Goal: Task Accomplishment & Management: Use online tool/utility

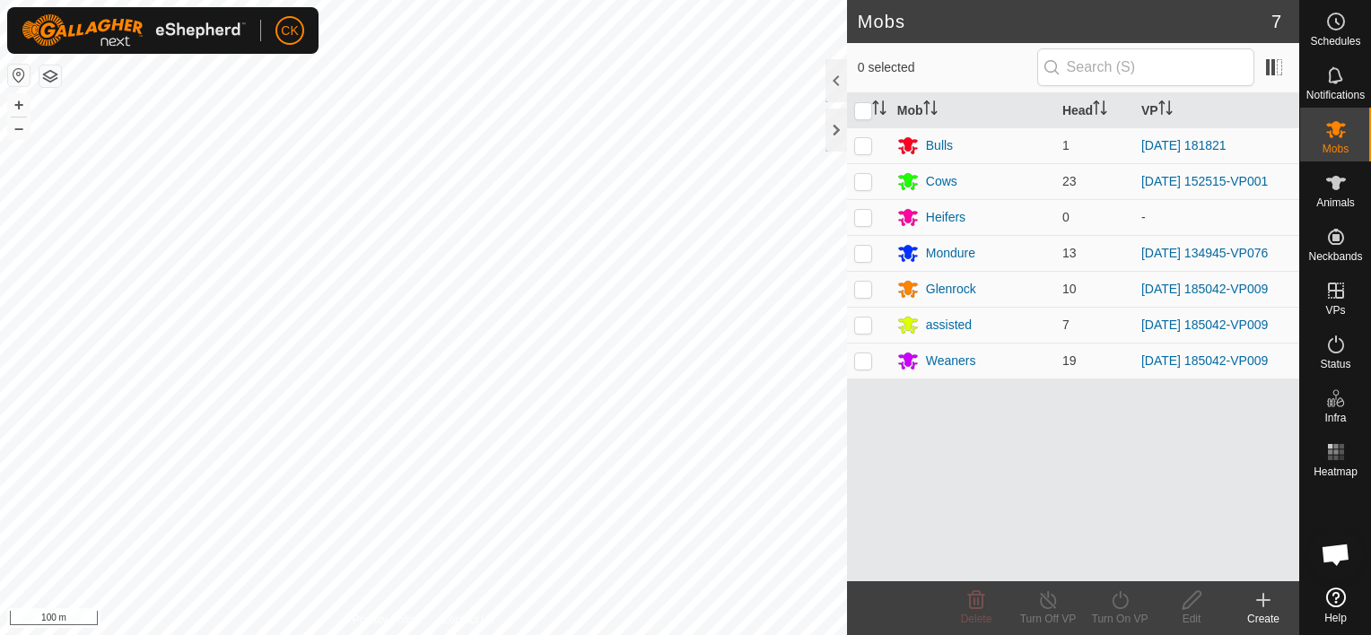
scroll to position [524, 0]
click at [867, 255] on p-checkbox at bounding box center [863, 253] width 18 height 14
checkbox input "true"
click at [1119, 599] on icon at bounding box center [1120, 601] width 22 height 22
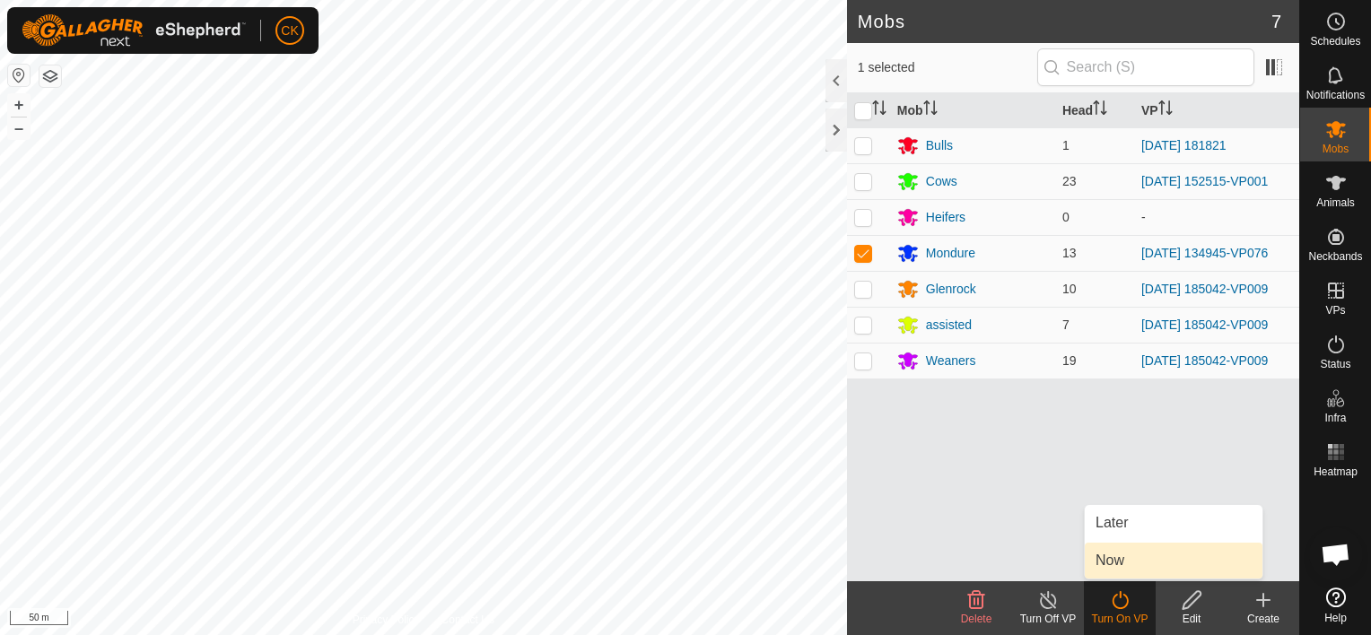
click at [1113, 558] on link "Now" at bounding box center [1174, 561] width 178 height 36
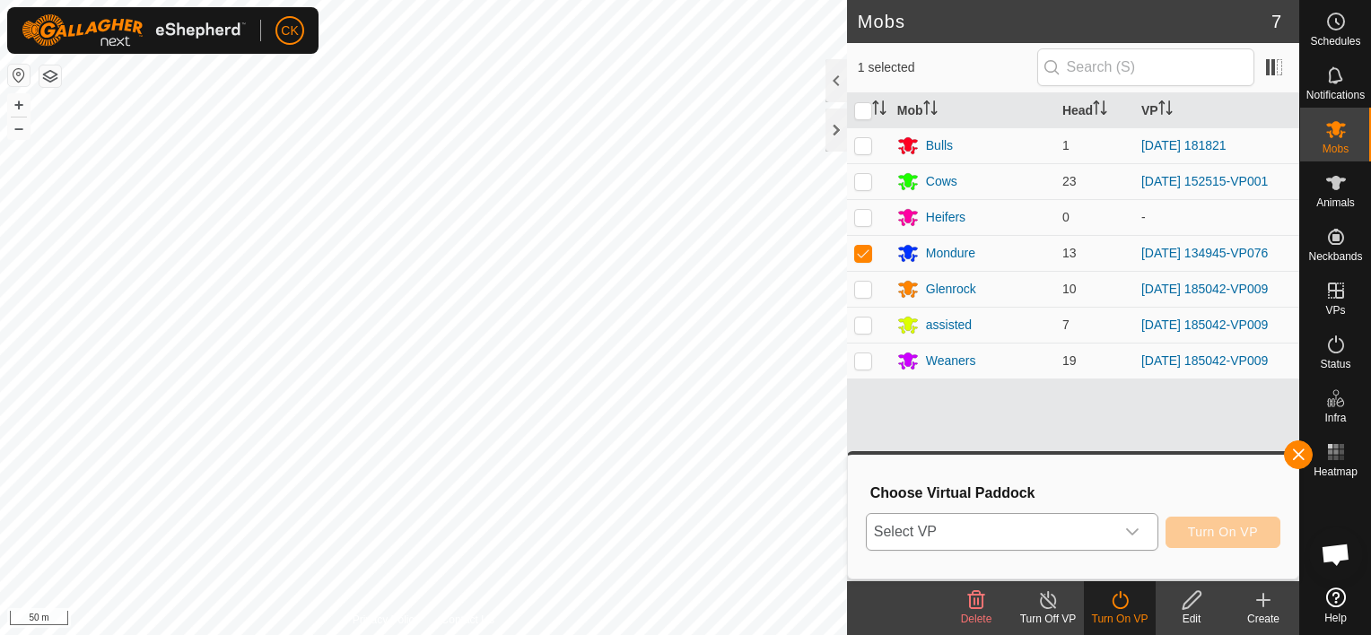
click at [1139, 531] on icon "dropdown trigger" at bounding box center [1132, 532] width 13 height 7
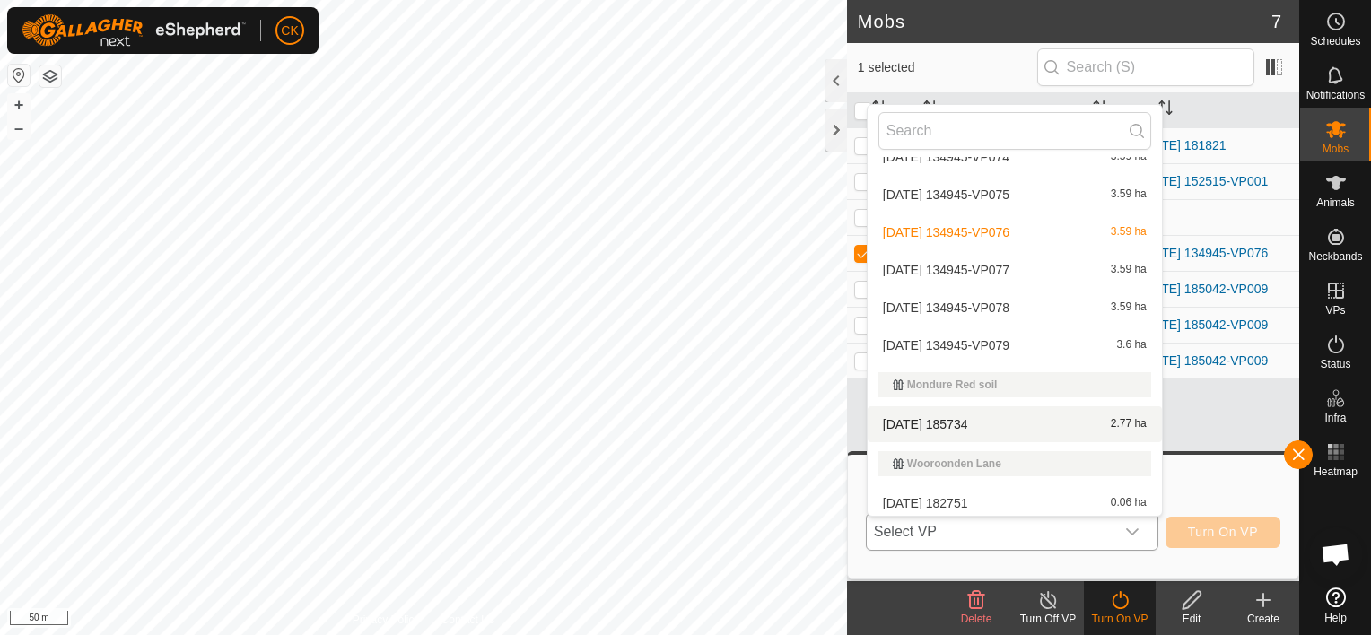
scroll to position [833, 0]
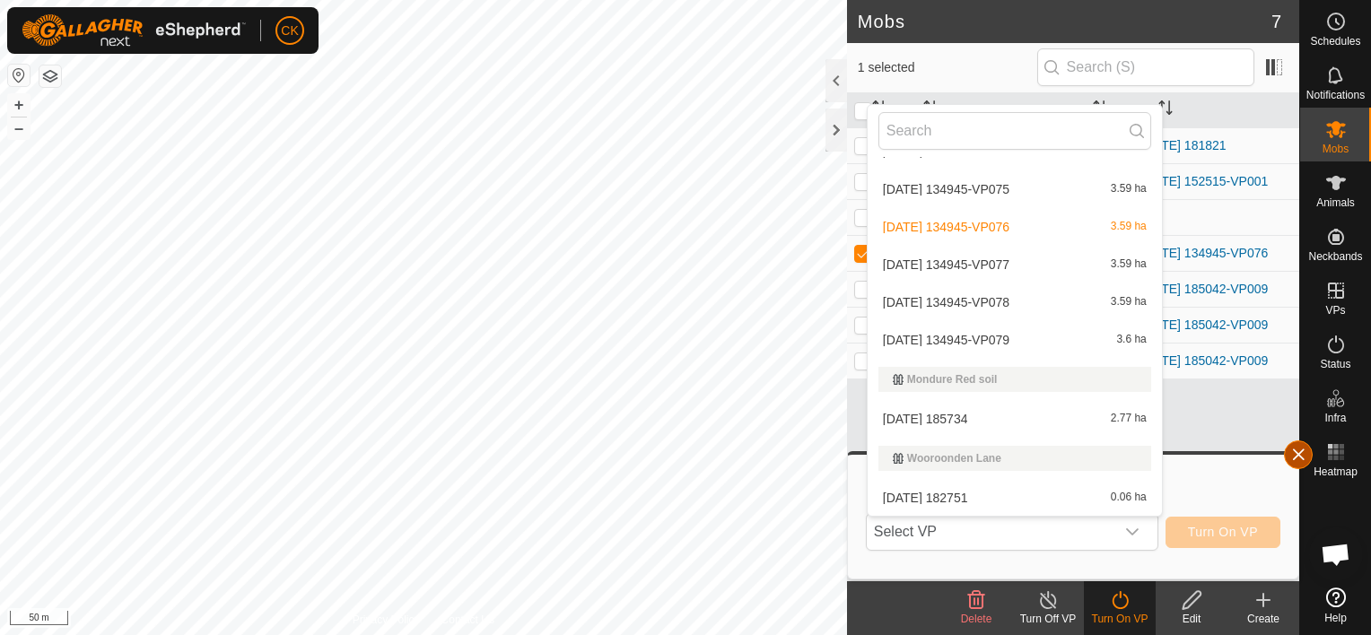
click at [1299, 451] on button "button" at bounding box center [1298, 455] width 29 height 29
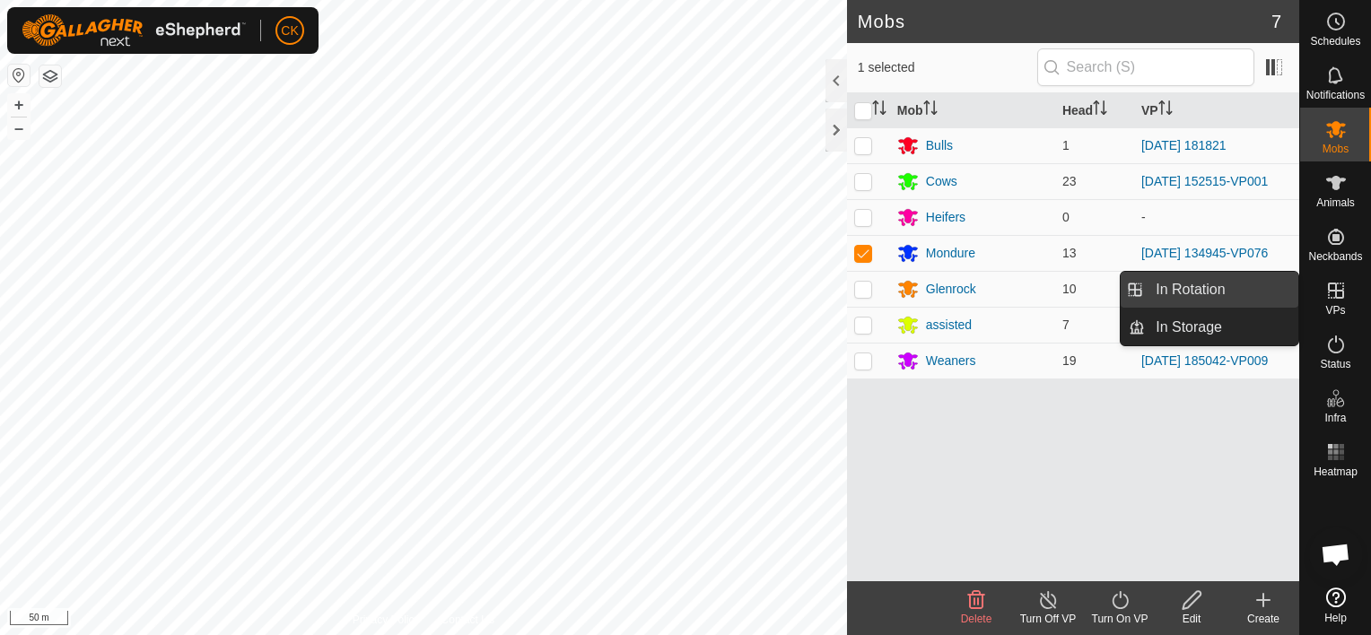
click at [1240, 285] on link "In Rotation" at bounding box center [1221, 290] width 153 height 36
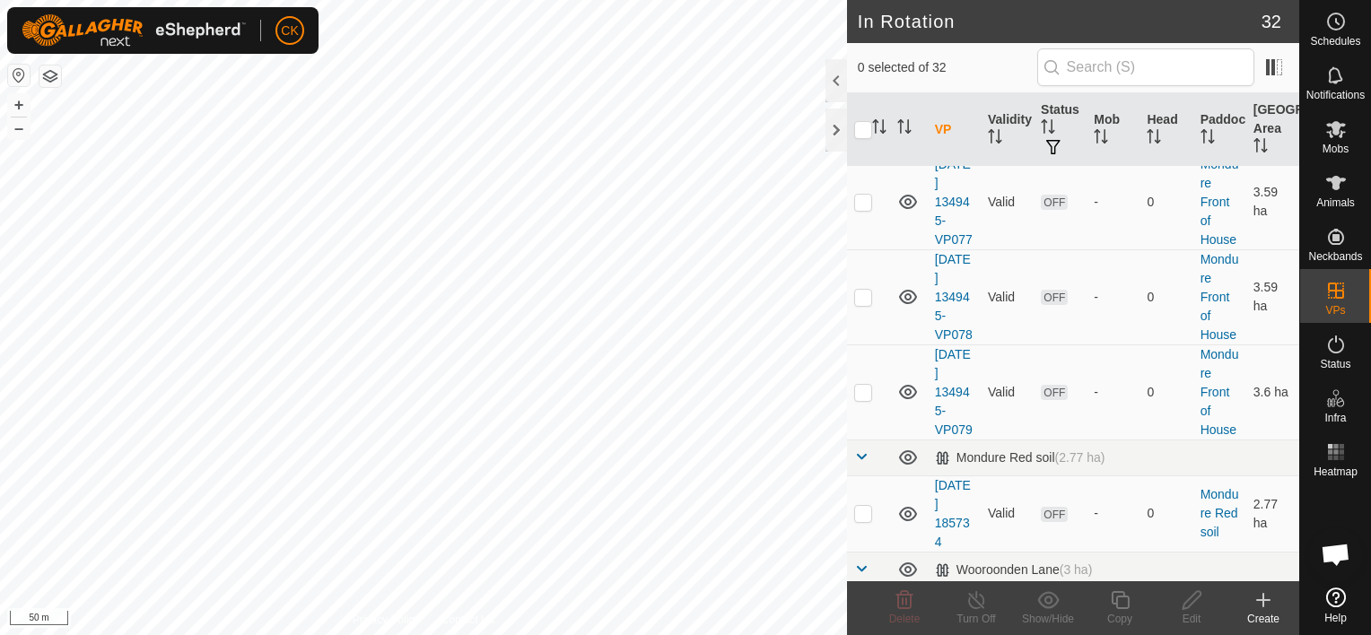
scroll to position [1975, 0]
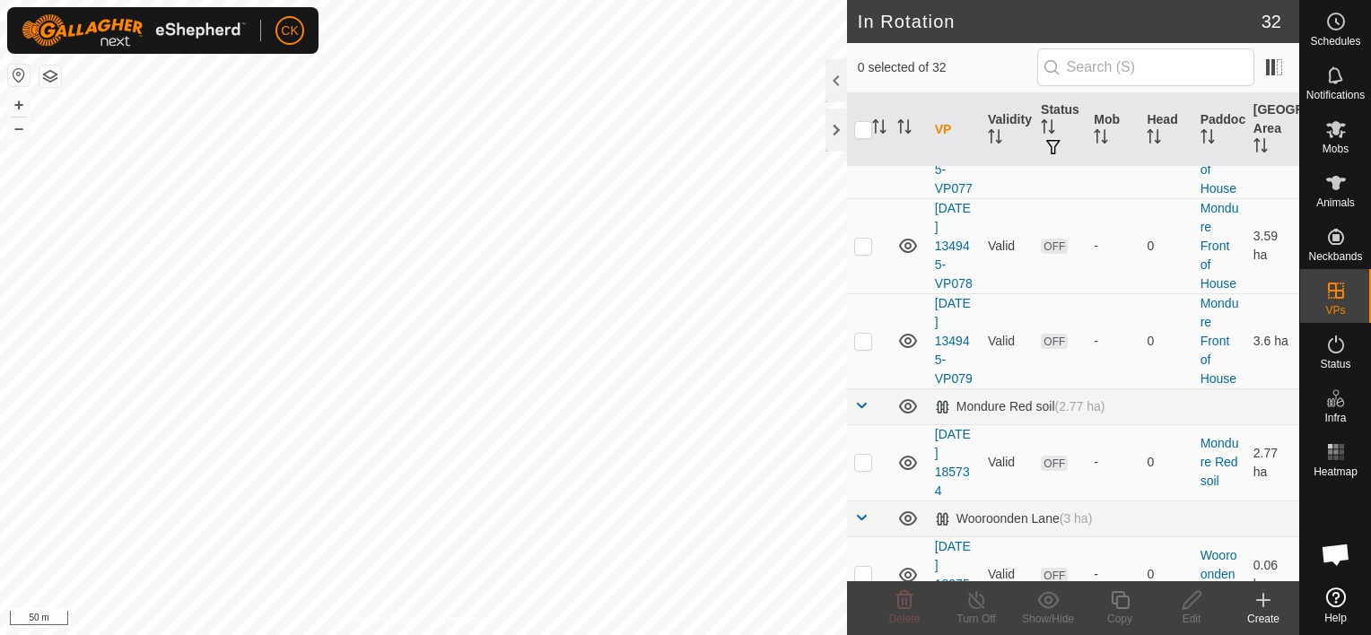
click at [866, 63] on p-checkbox at bounding box center [863, 55] width 18 height 14
checkbox input "true"
click at [1120, 598] on icon at bounding box center [1120, 601] width 22 height 22
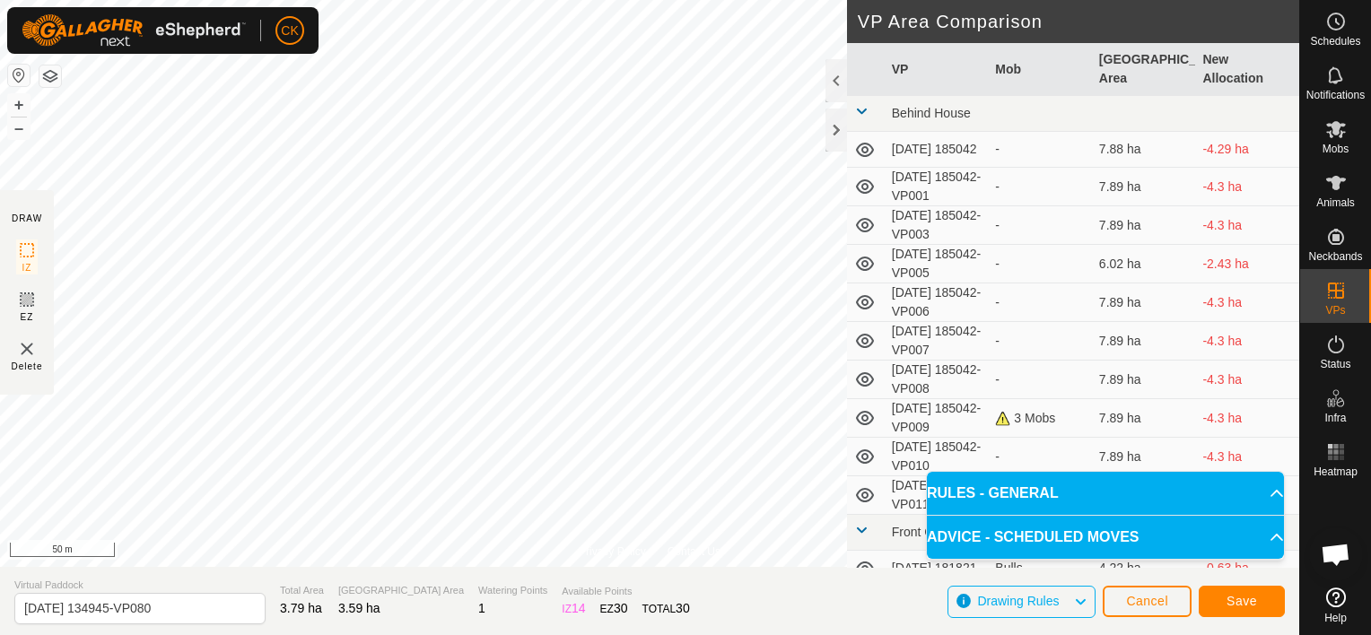
scroll to position [539, 0]
click at [1213, 594] on button "Save" at bounding box center [1242, 601] width 86 height 31
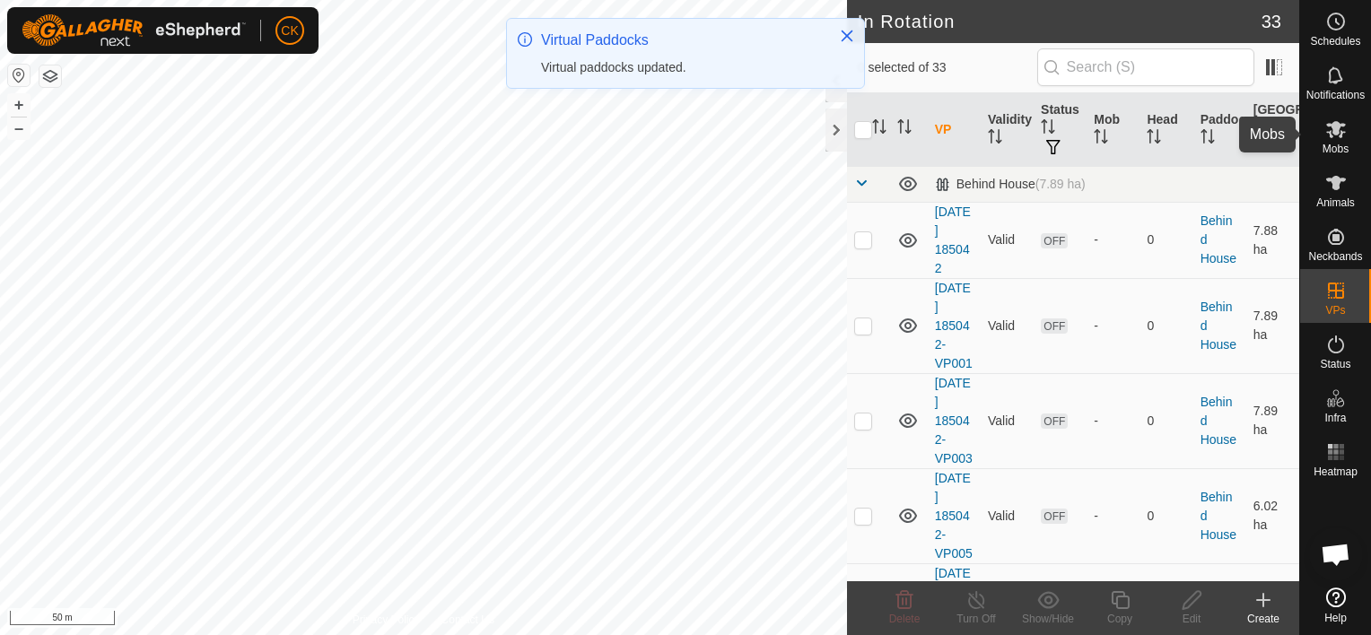
click at [1334, 126] on icon at bounding box center [1337, 129] width 20 height 17
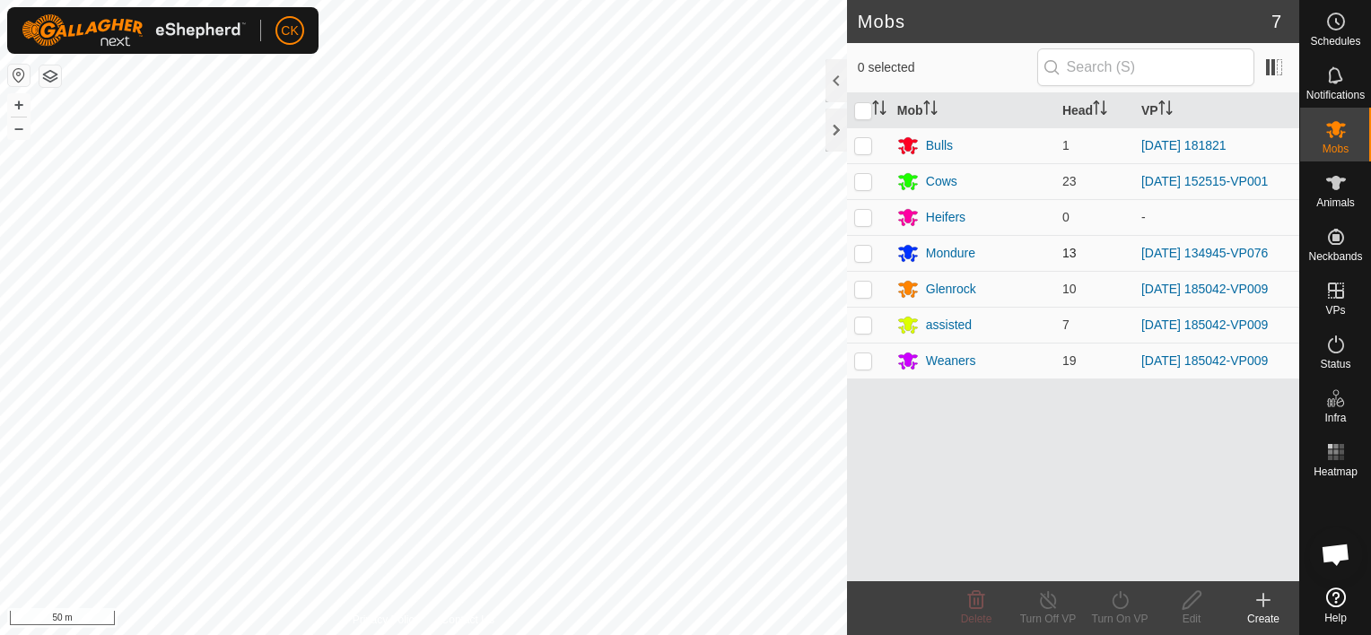
click at [860, 253] on p-checkbox at bounding box center [863, 253] width 18 height 14
checkbox input "true"
click at [1120, 592] on icon at bounding box center [1120, 600] width 16 height 18
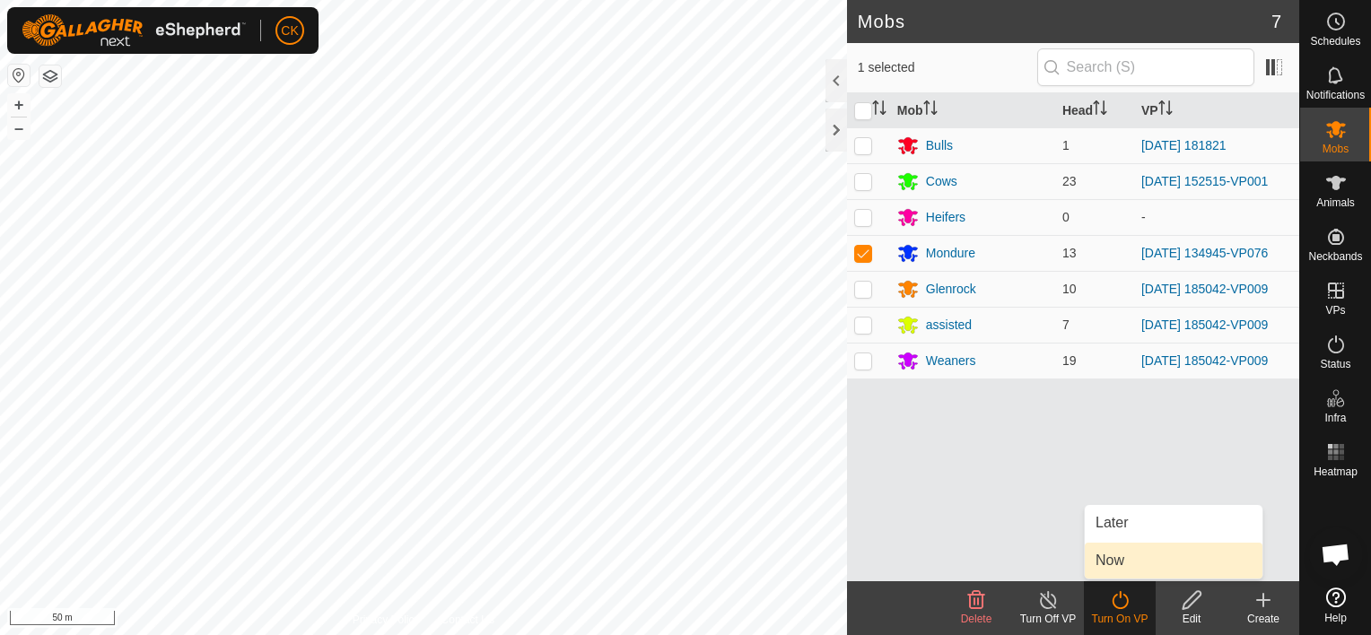
click at [1110, 556] on link "Now" at bounding box center [1174, 561] width 178 height 36
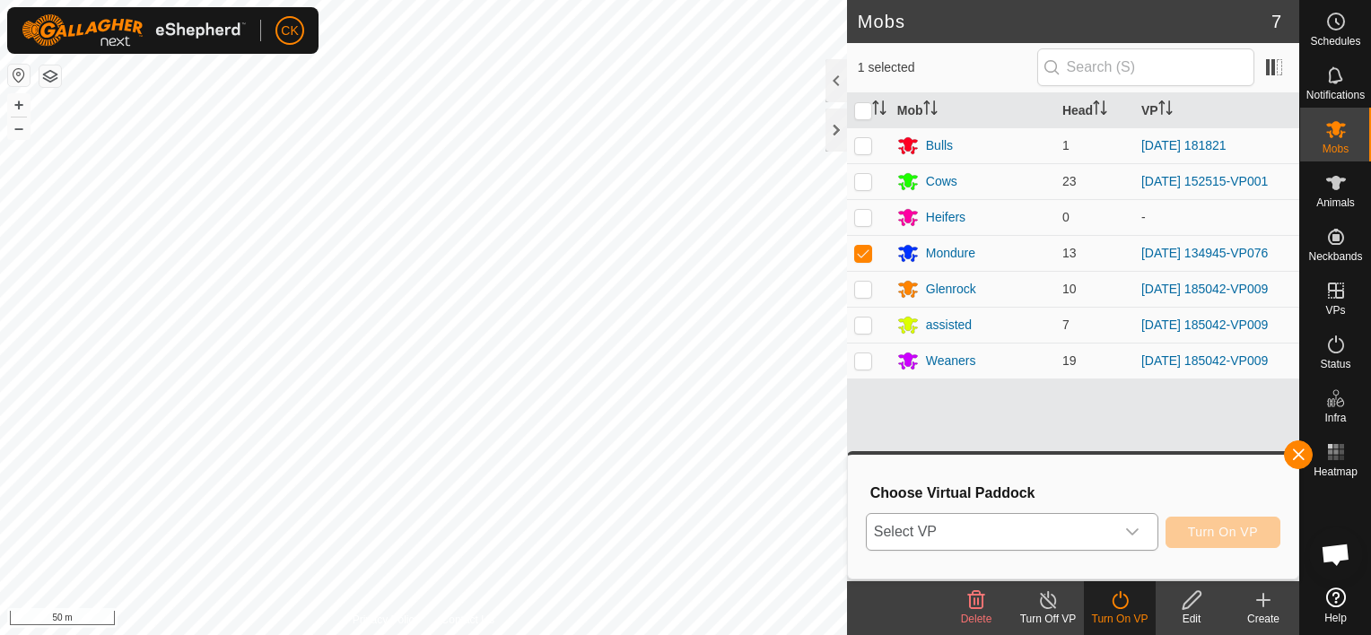
click at [1145, 534] on div "dropdown trigger" at bounding box center [1133, 532] width 36 height 36
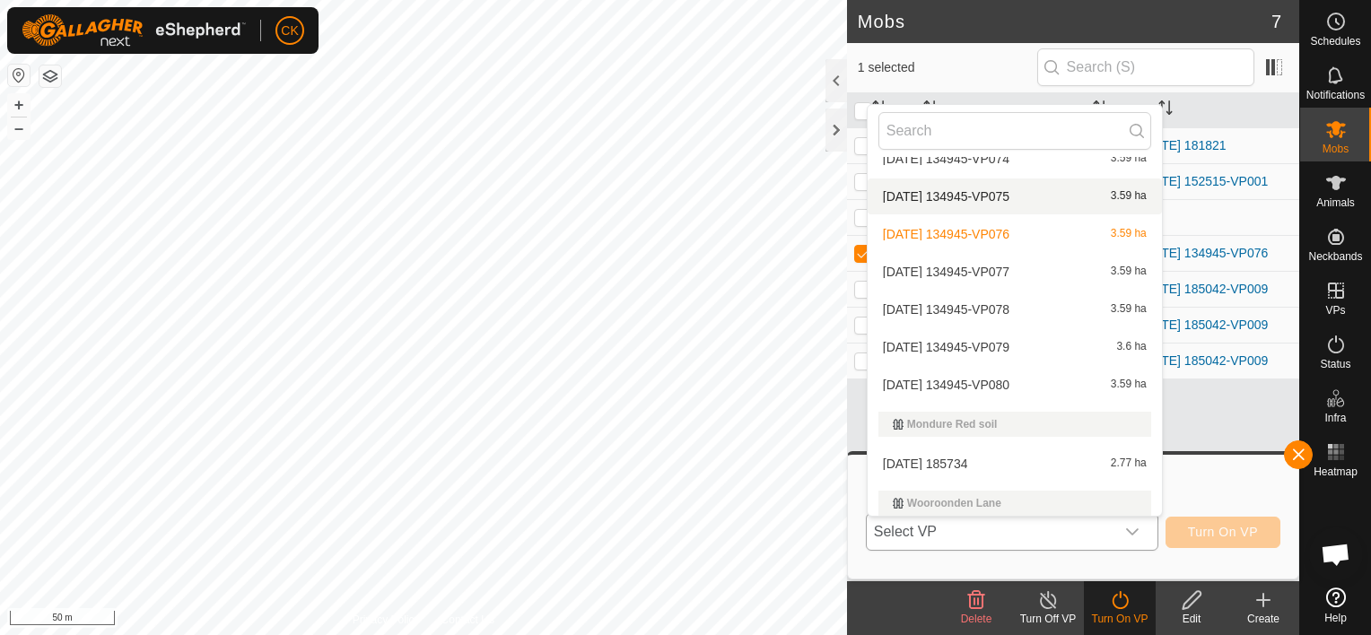
scroll to position [828, 0]
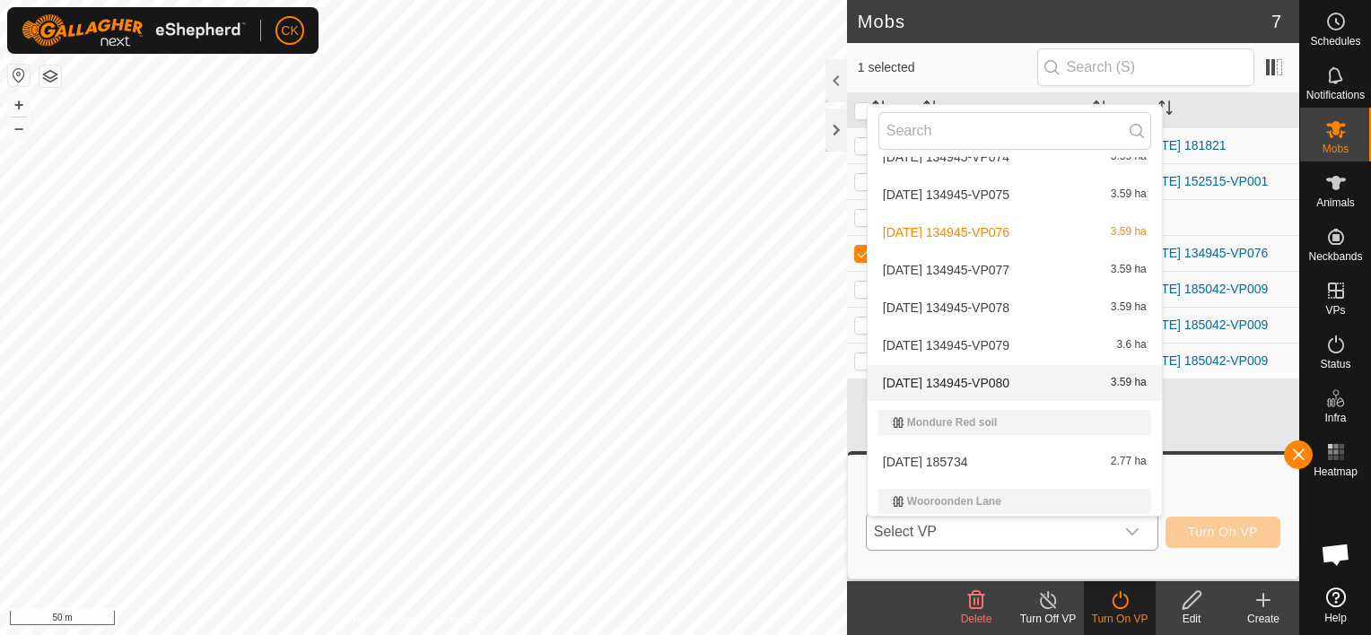
click at [1020, 379] on li "[DATE] 134945-VP080 3.59 ha" at bounding box center [1015, 383] width 294 height 36
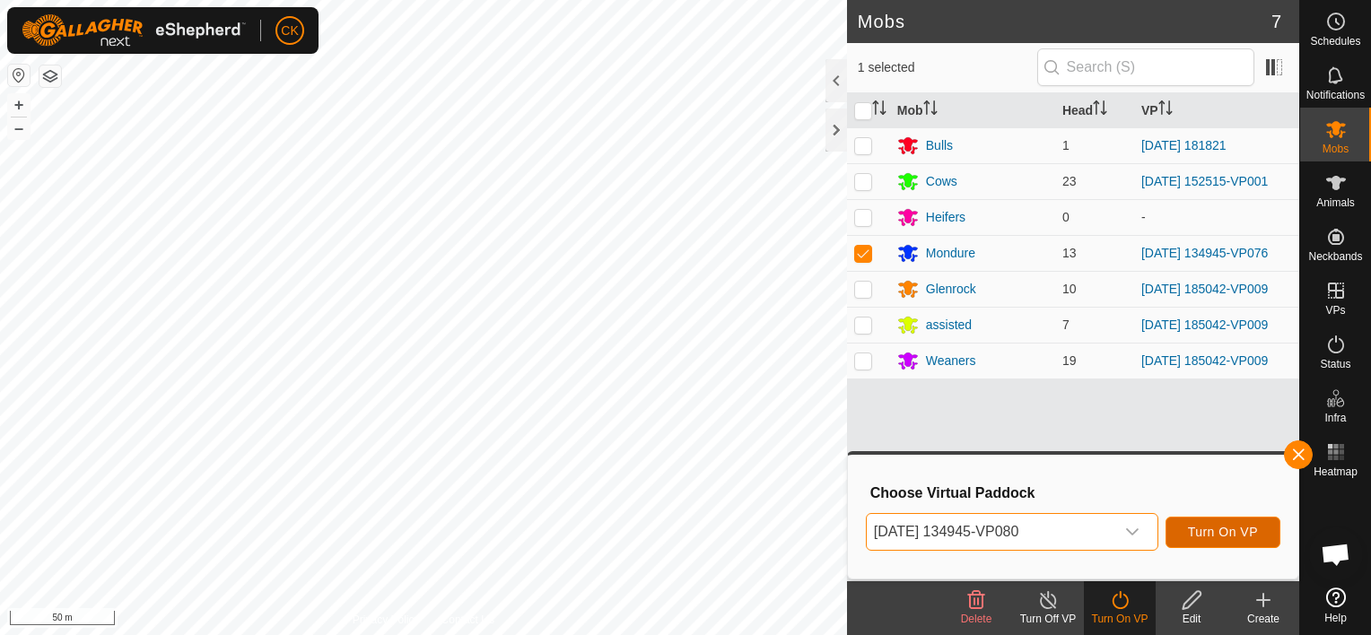
click at [1196, 528] on span "Turn On VP" at bounding box center [1223, 532] width 70 height 14
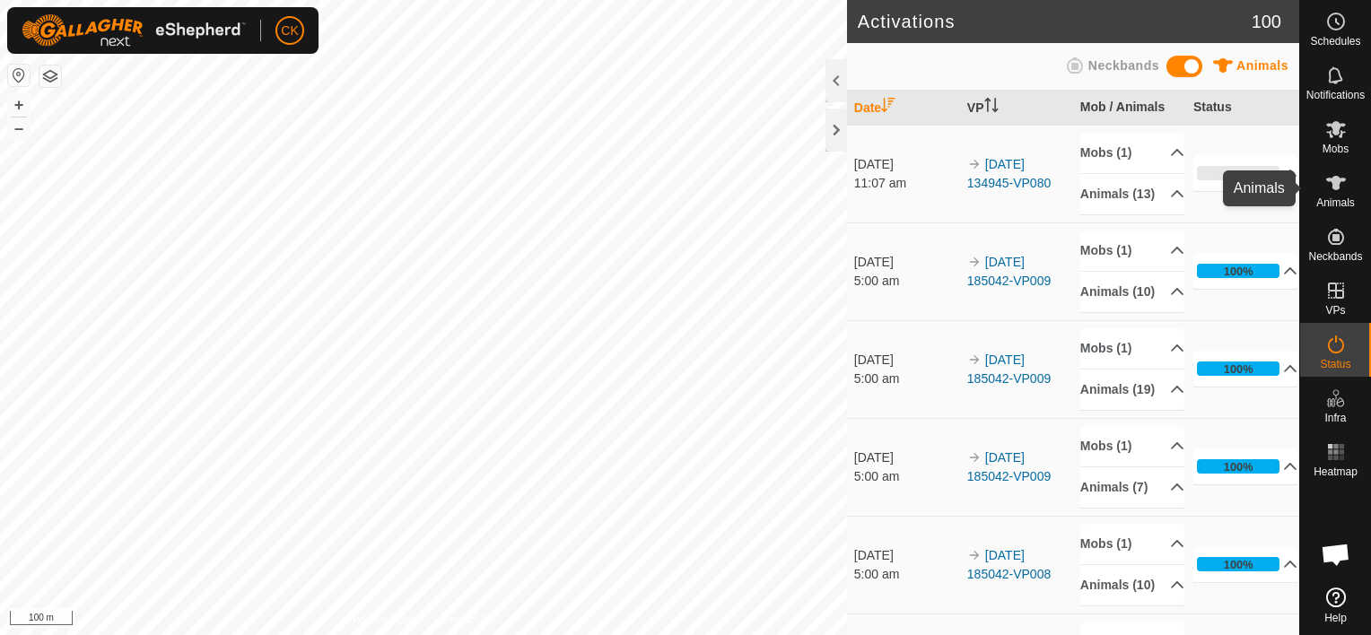
click at [1328, 173] on icon at bounding box center [1337, 183] width 22 height 22
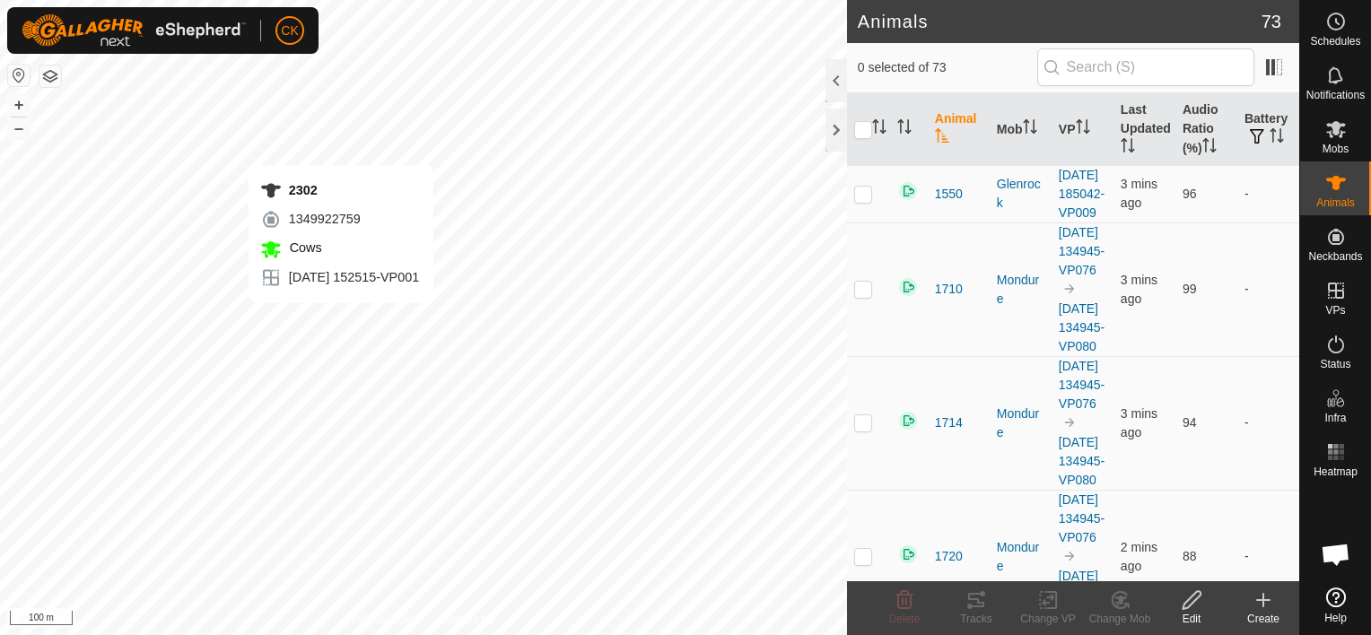
checkbox input "true"
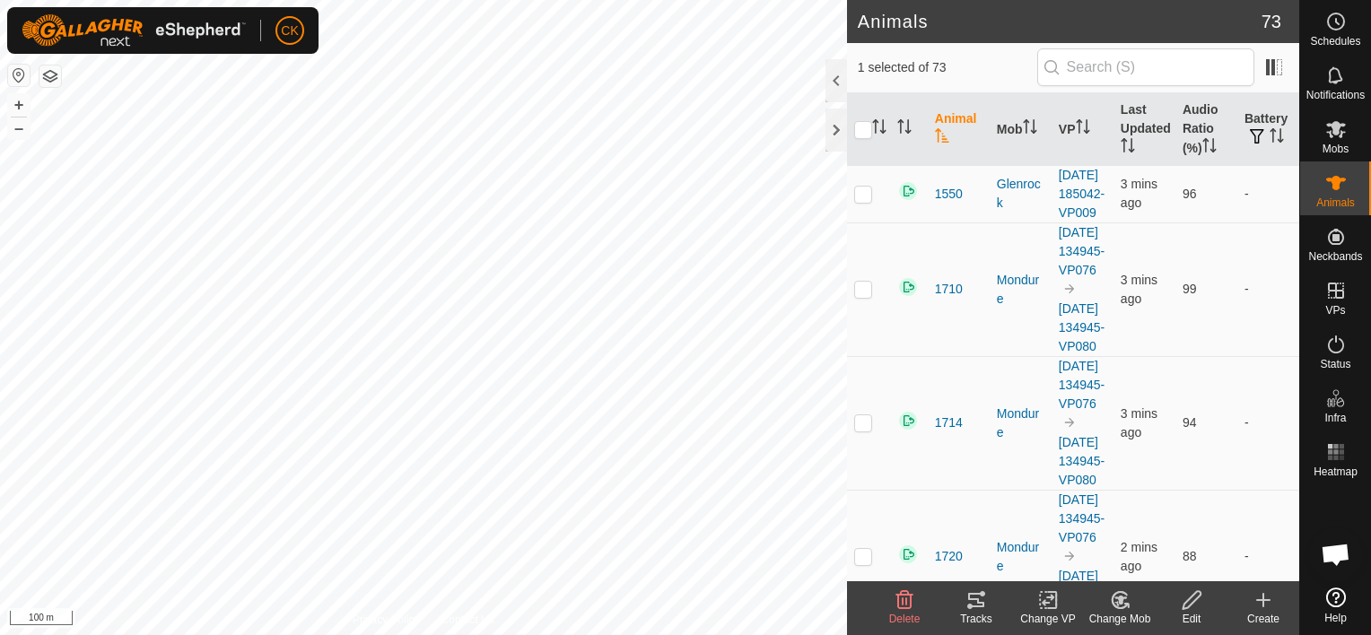
click at [972, 599] on icon at bounding box center [976, 600] width 16 height 14
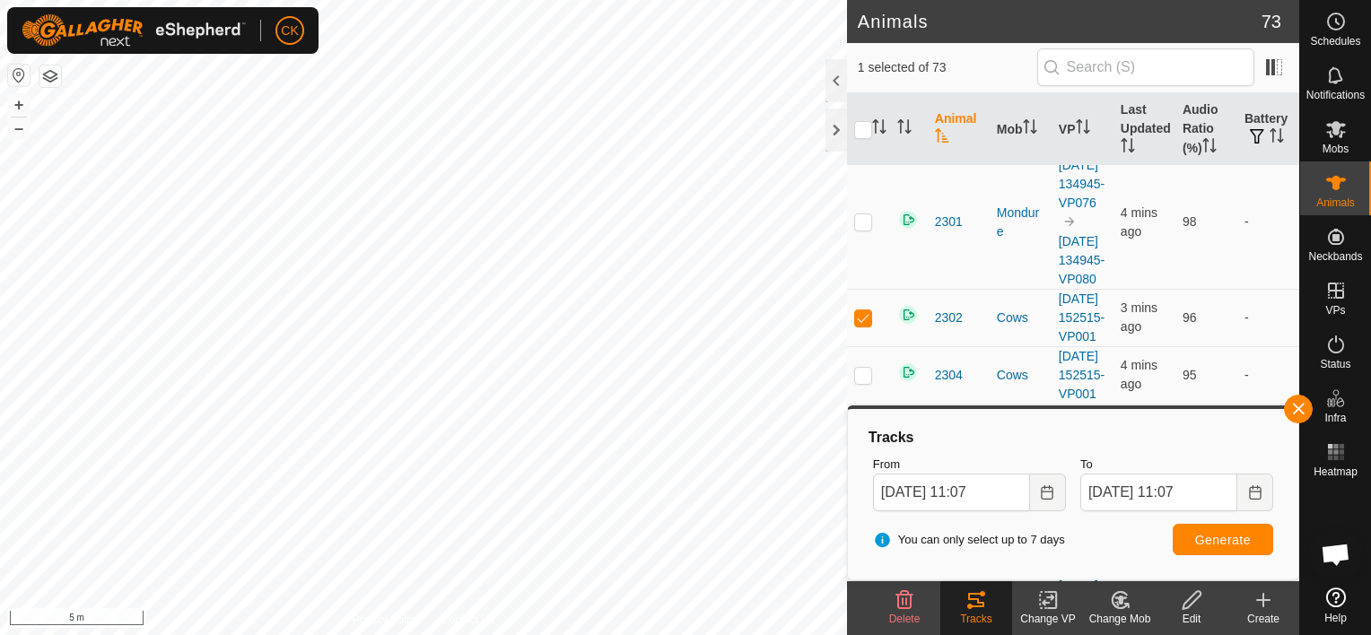
scroll to position [2872, 0]
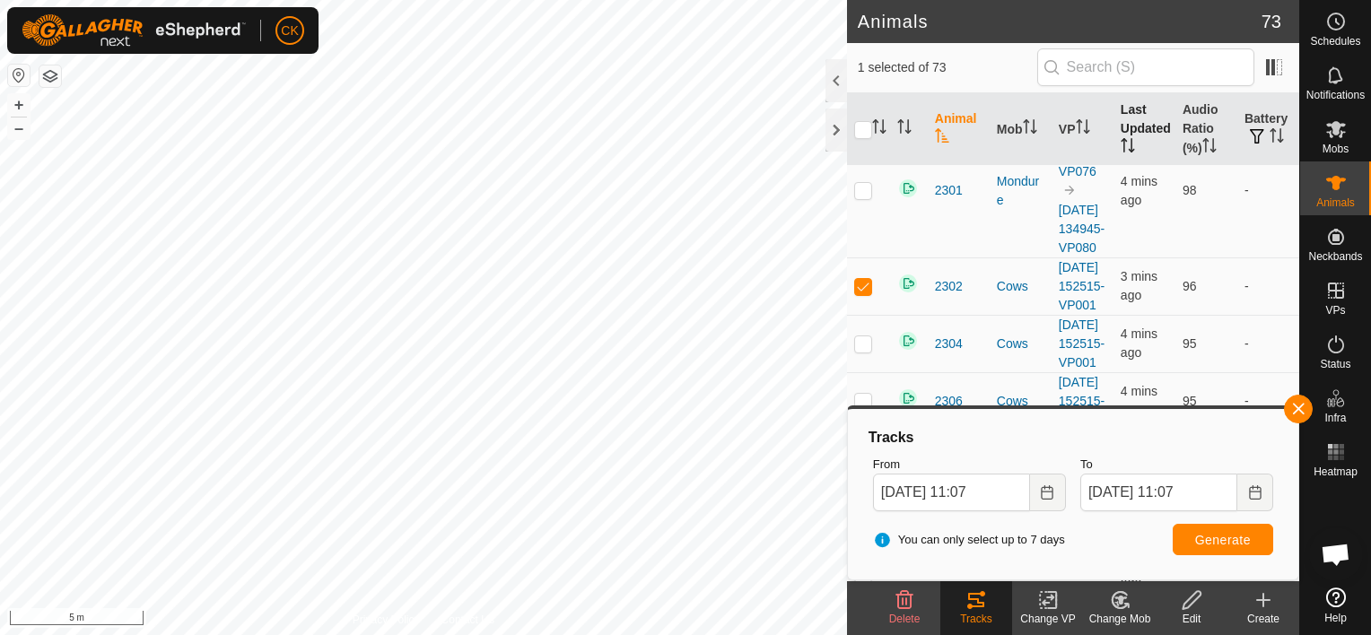
click at [1135, 129] on th "Last Updated" at bounding box center [1145, 129] width 62 height 73
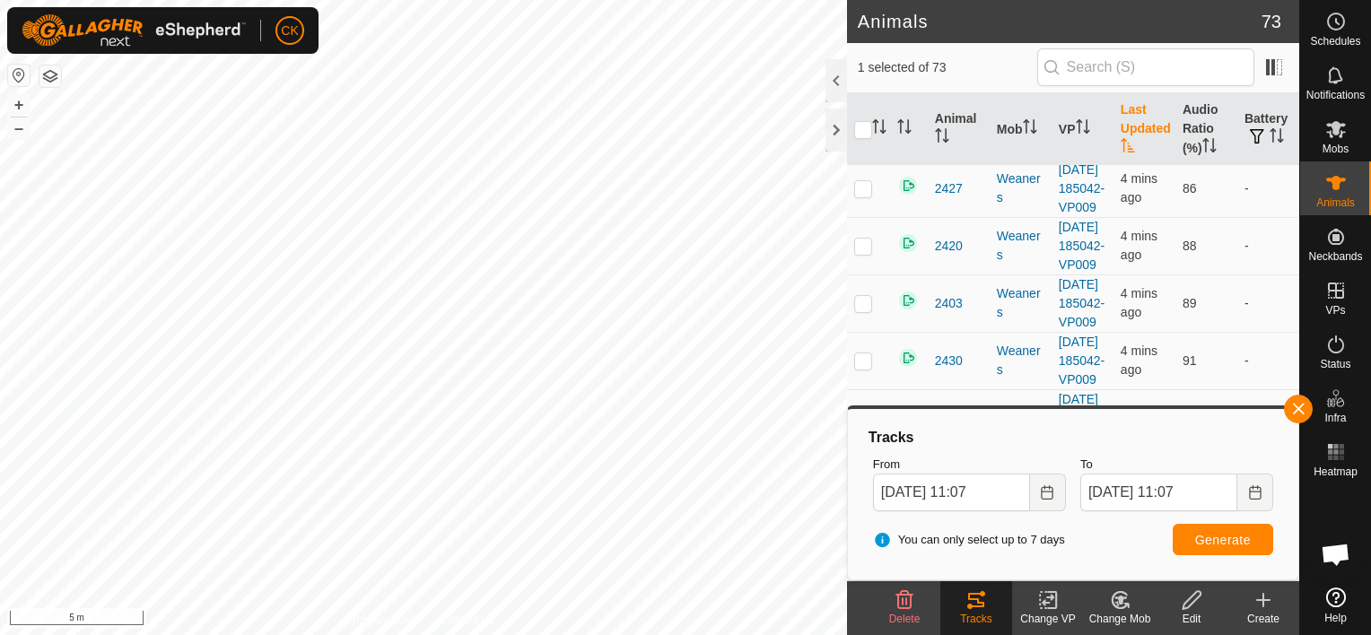
scroll to position [5834, 0]
click at [1336, 76] on icon at bounding box center [1337, 76] width 22 height 22
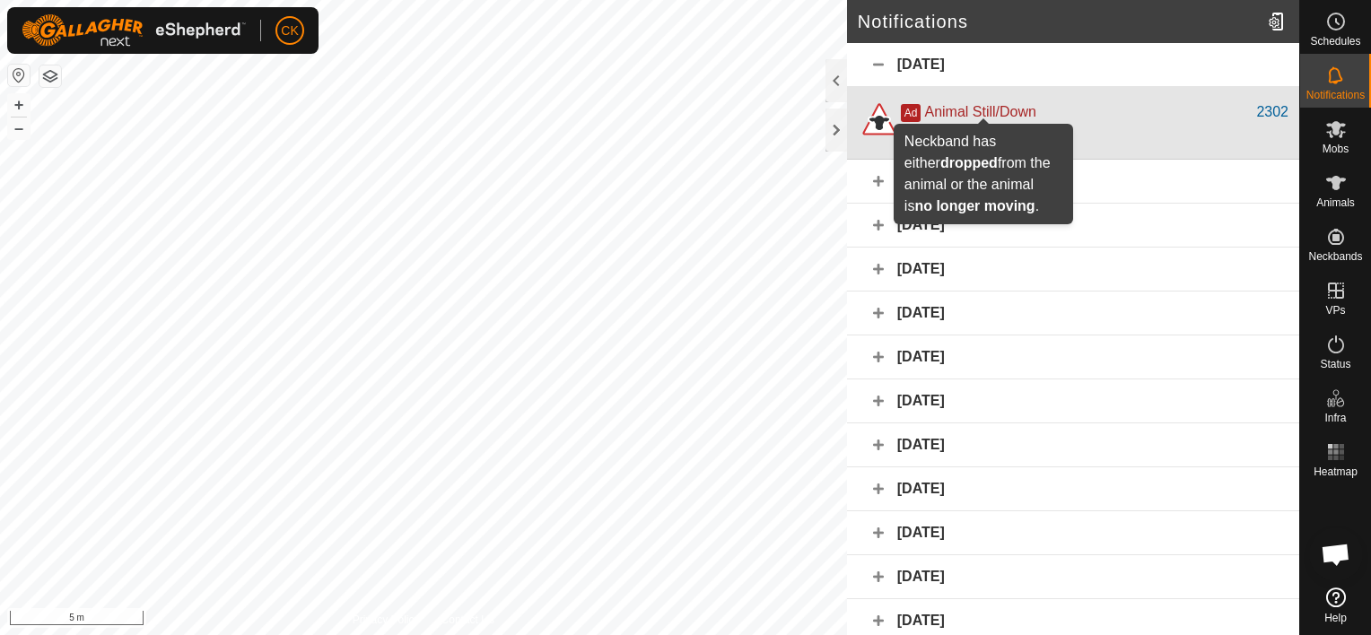
click at [951, 106] on span "Animal Still/Down" at bounding box center [979, 111] width 111 height 15
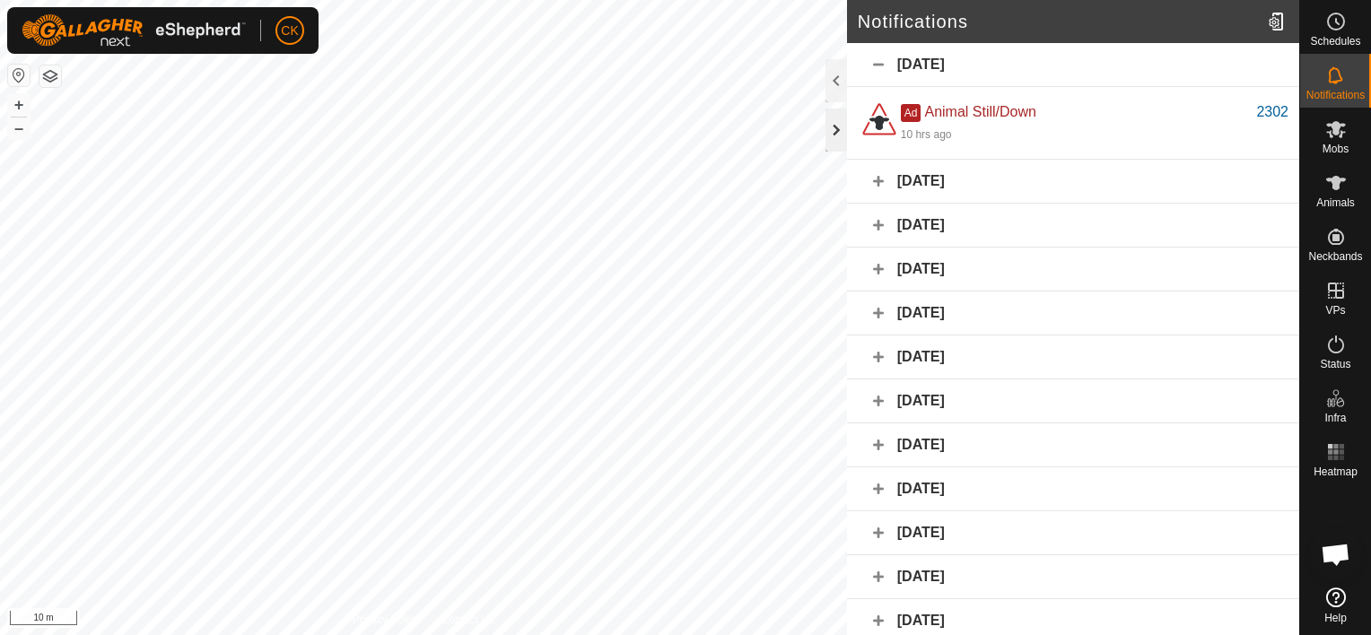
click at [842, 133] on div at bounding box center [837, 130] width 22 height 43
